Goal: Information Seeking & Learning: Check status

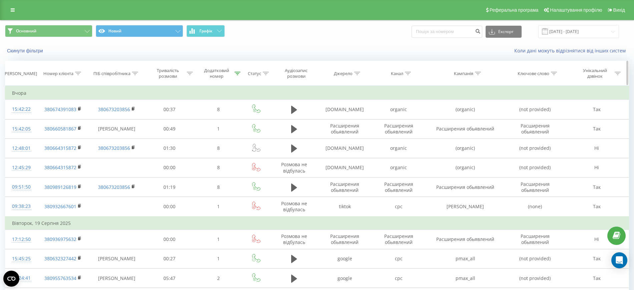
click at [78, 73] on icon at bounding box center [78, 73] width 6 height 3
click at [71, 123] on input "text" at bounding box center [63, 121] width 59 height 12
paste input "380503731080"
type input "380503731080"
click at [84, 141] on div "Скасувати OK" at bounding box center [63, 134] width 59 height 15
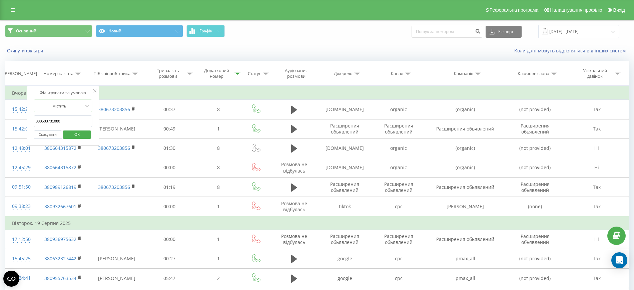
click at [84, 137] on span "OK" at bounding box center [77, 134] width 19 height 10
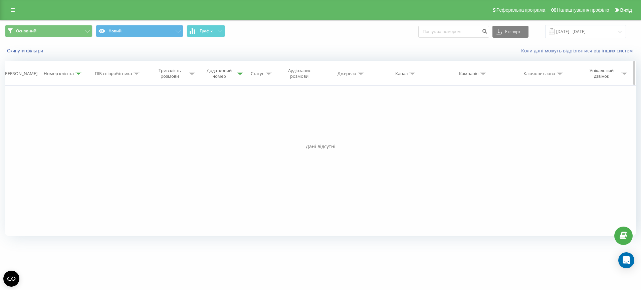
click at [241, 74] on icon at bounding box center [240, 73] width 6 height 3
click at [212, 136] on button "Скасувати" at bounding box center [205, 134] width 28 height 8
click at [67, 29] on button "Основний" at bounding box center [48, 31] width 87 height 12
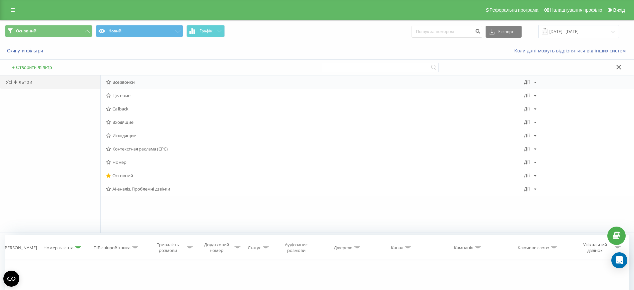
click at [137, 86] on div "Все звонки [PERSON_NAME] Копіювати Видалити За замовчуванням Поділитися" at bounding box center [367, 81] width 533 height 13
drag, startPoint x: 136, startPoint y: 80, endPoint x: 123, endPoint y: 78, distance: 13.1
click at [134, 80] on span "Все звонки" at bounding box center [315, 82] width 418 height 5
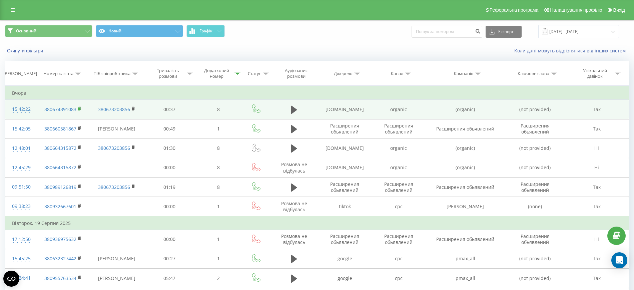
click at [79, 108] on rect at bounding box center [79, 108] width 2 height 3
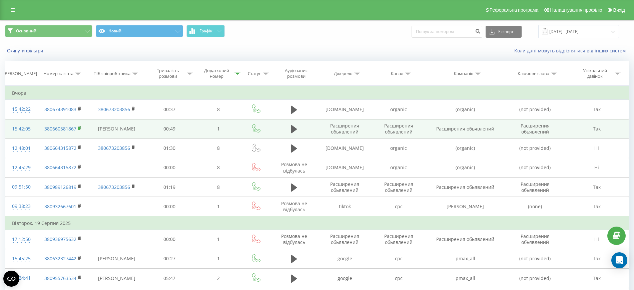
click at [80, 128] on rect at bounding box center [79, 128] width 2 height 3
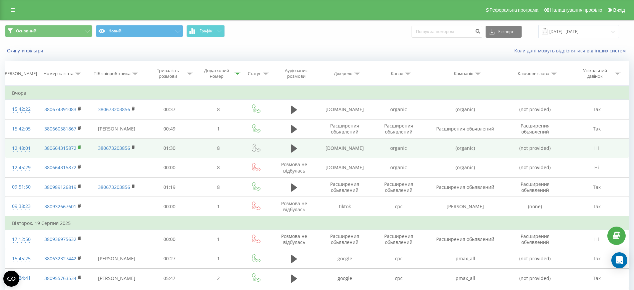
click at [79, 147] on rect at bounding box center [79, 147] width 2 height 3
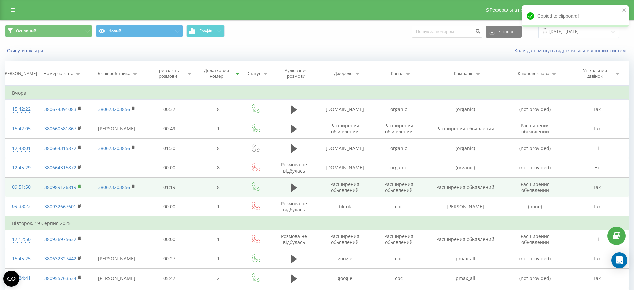
click at [78, 186] on rect at bounding box center [79, 186] width 2 height 3
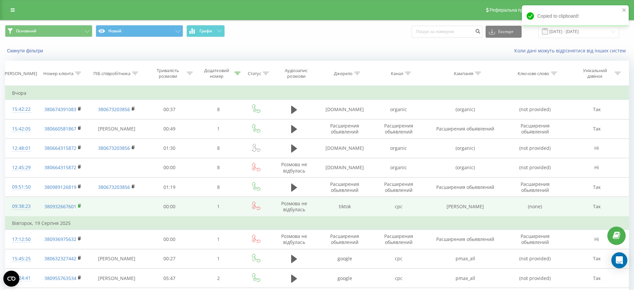
click at [79, 206] on rect at bounding box center [79, 206] width 2 height 3
